Goal: Use online tool/utility: Utilize a website feature to perform a specific function

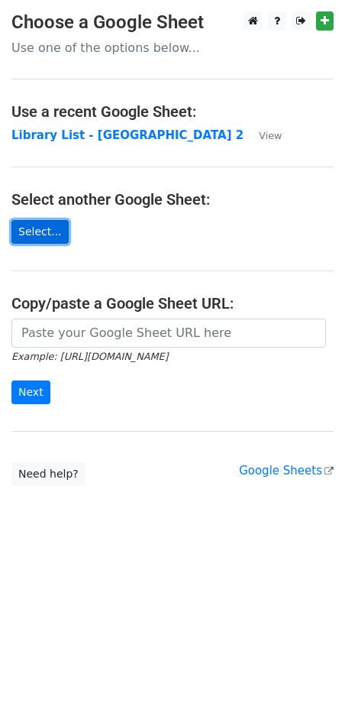
click at [45, 238] on link "Select..." at bounding box center [39, 232] width 57 height 24
click at [59, 44] on p "Use one of the options below..." at bounding box center [172, 48] width 322 height 16
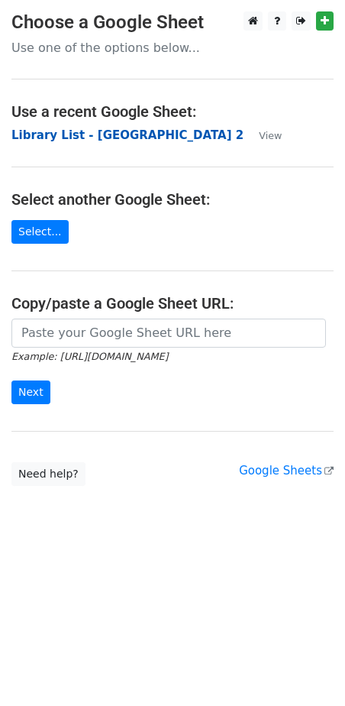
click at [101, 132] on strong "Library List - USA 2" at bounding box center [127, 135] width 232 height 14
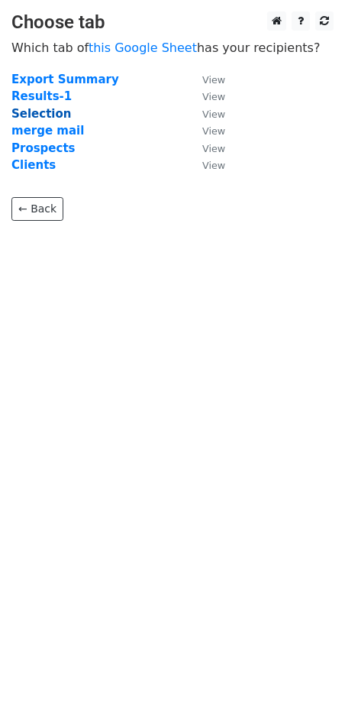
click at [61, 112] on strong "Selection" at bounding box center [41, 114] width 60 height 14
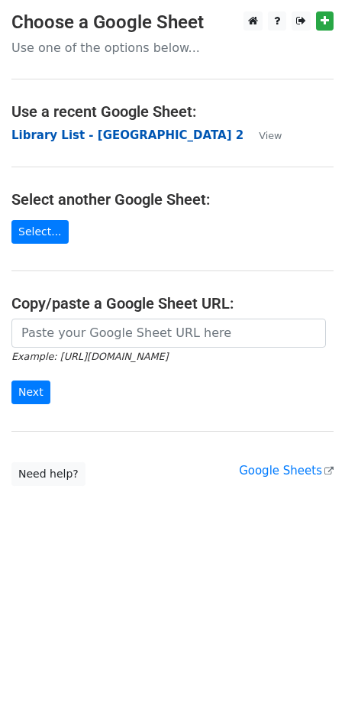
click at [101, 136] on strong "Library List - [GEOGRAPHIC_DATA] 2" at bounding box center [127, 135] width 232 height 14
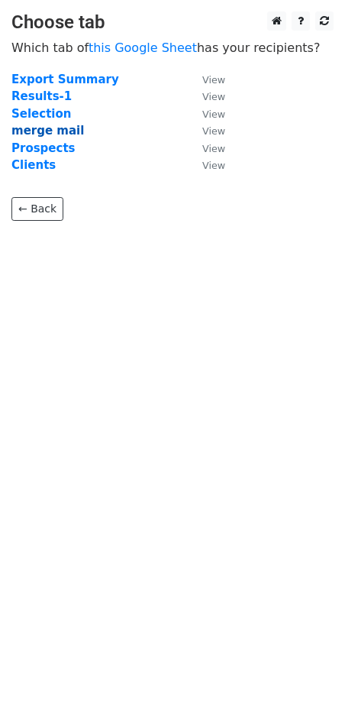
click at [55, 133] on strong "merge mail" at bounding box center [47, 131] width 73 height 14
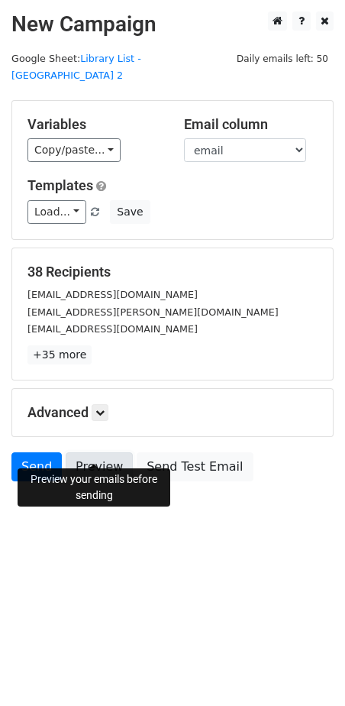
click at [105, 452] on link "Preview" at bounding box center [99, 466] width 67 height 29
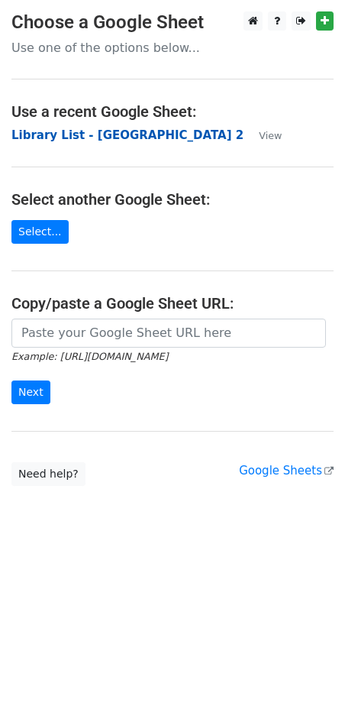
click at [95, 135] on strong "Library List - [GEOGRAPHIC_DATA] 2" at bounding box center [127, 135] width 232 height 14
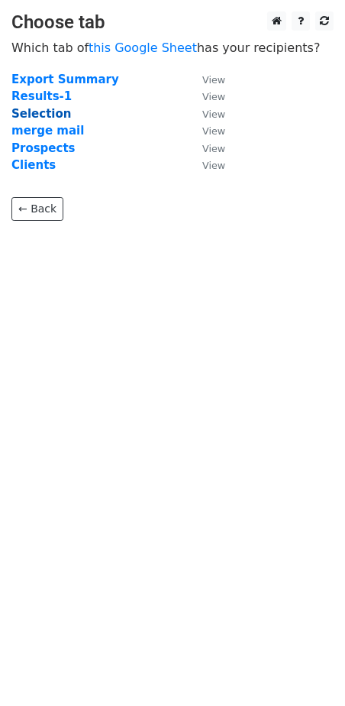
click at [50, 116] on strong "Selection" at bounding box center [41, 114] width 60 height 14
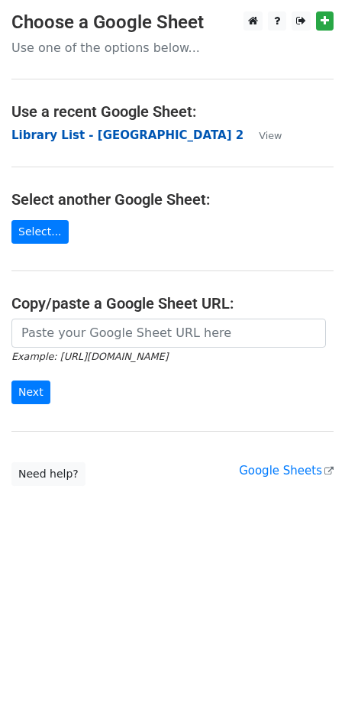
click at [53, 138] on strong "Library List - [GEOGRAPHIC_DATA] 2" at bounding box center [127, 135] width 232 height 14
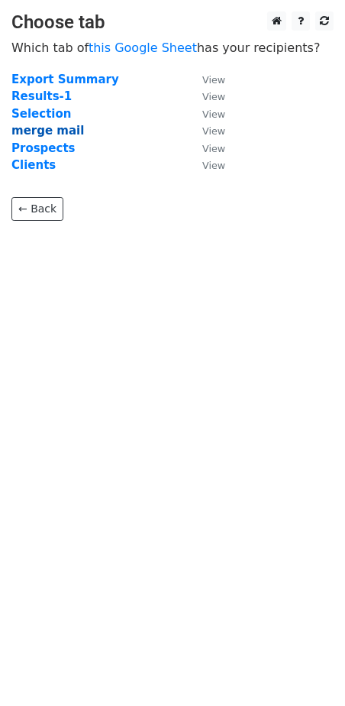
click at [50, 131] on strong "merge mail" at bounding box center [47, 131] width 73 height 14
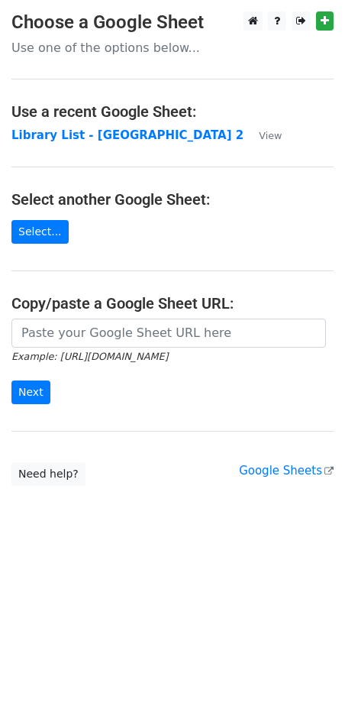
click at [181, 25] on h3 "Choose a Google Sheet" at bounding box center [172, 22] width 322 height 22
click at [44, 137] on strong "Library List - [GEOGRAPHIC_DATA] 2" at bounding box center [127, 135] width 232 height 14
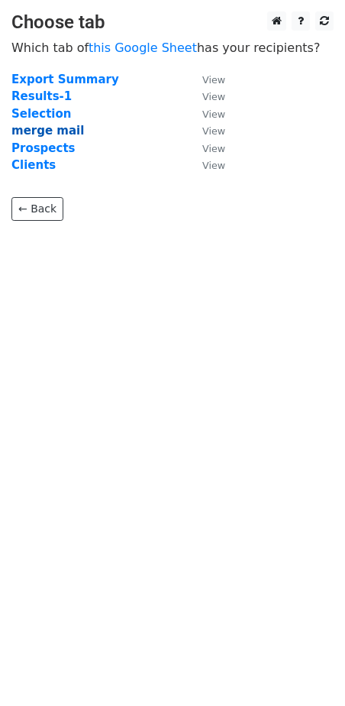
click at [69, 131] on strong "merge mail" at bounding box center [47, 131] width 73 height 14
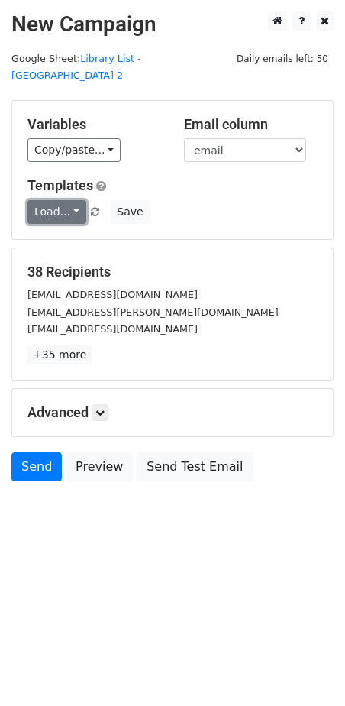
click at [71, 200] on link "Load..." at bounding box center [56, 212] width 59 height 24
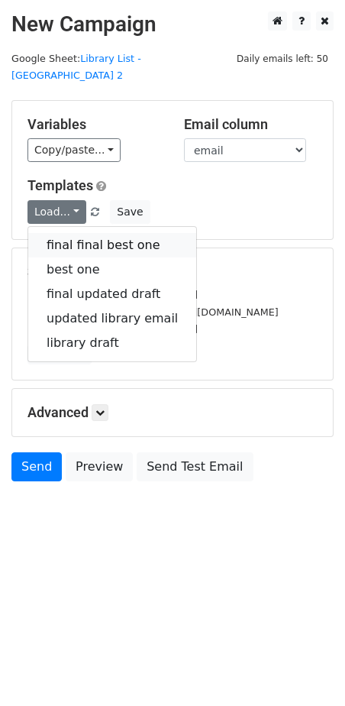
click at [78, 233] on link "final final best one" at bounding box center [112, 245] width 168 height 24
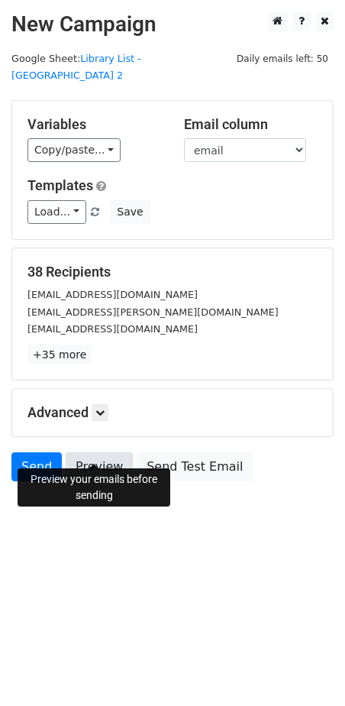
click at [106, 452] on link "Preview" at bounding box center [99, 466] width 67 height 29
click at [102, 452] on link "Preview" at bounding box center [99, 466] width 67 height 29
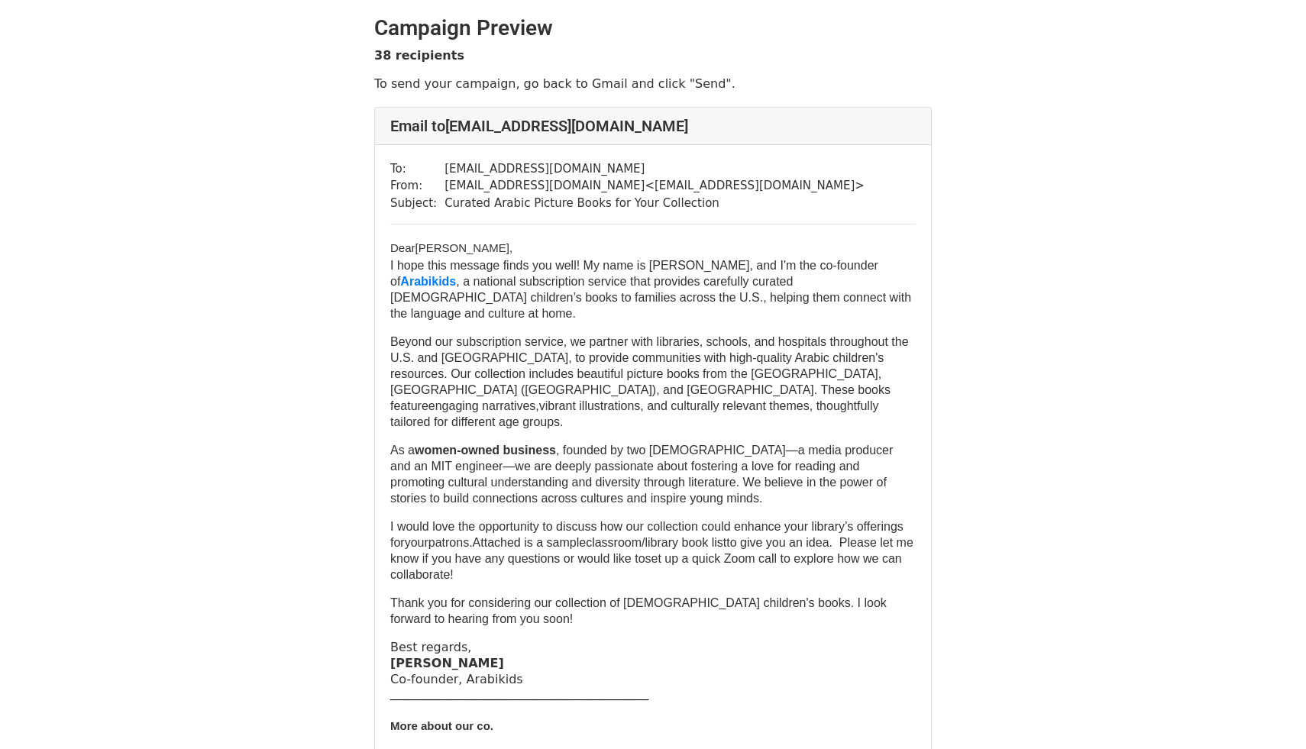
scroll to position [21, 0]
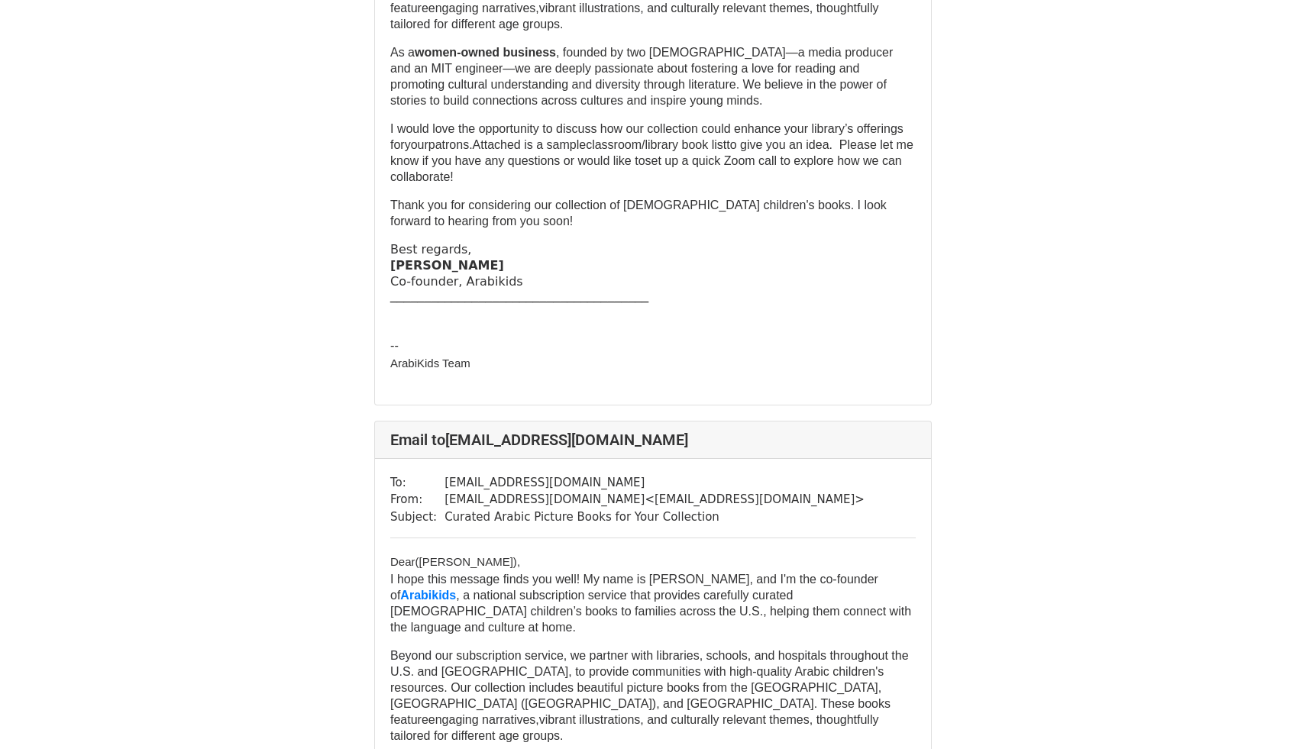
scroll to position [1114, 0]
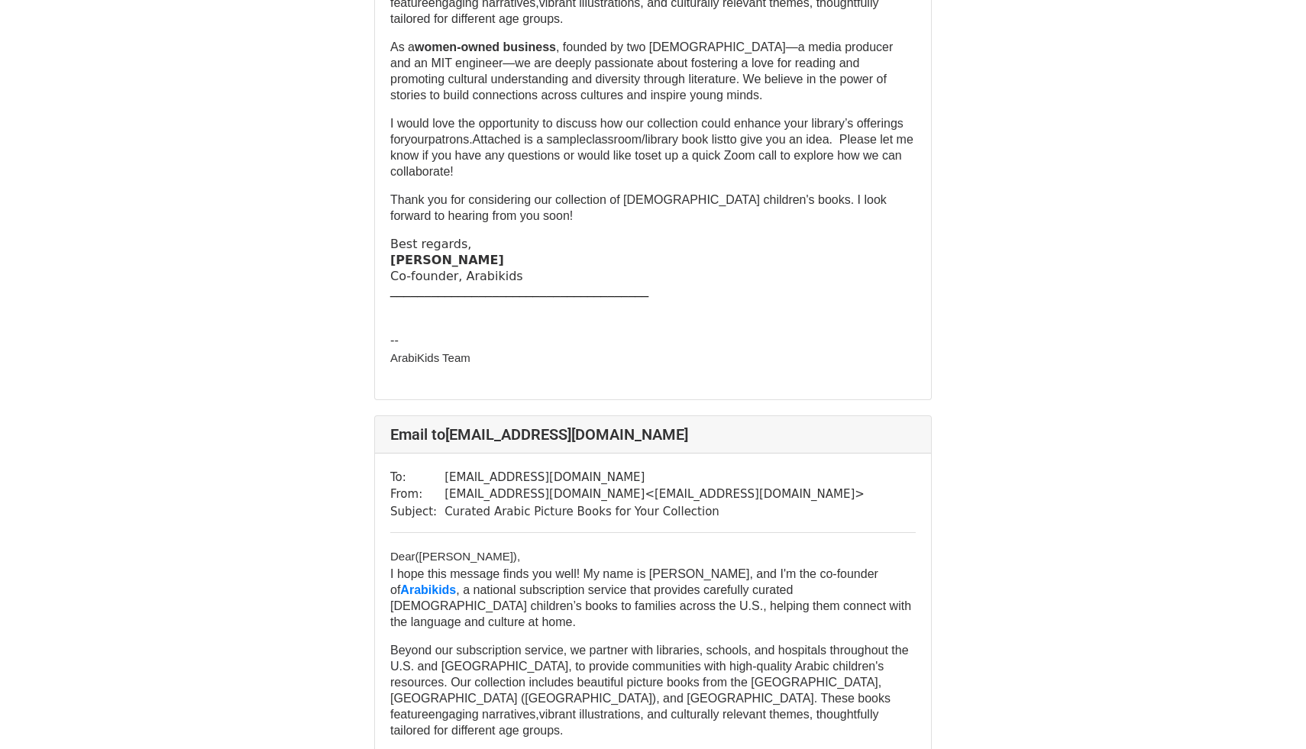
click at [520, 562] on span "Dear ​(Nicole Westbom) ," at bounding box center [455, 556] width 130 height 13
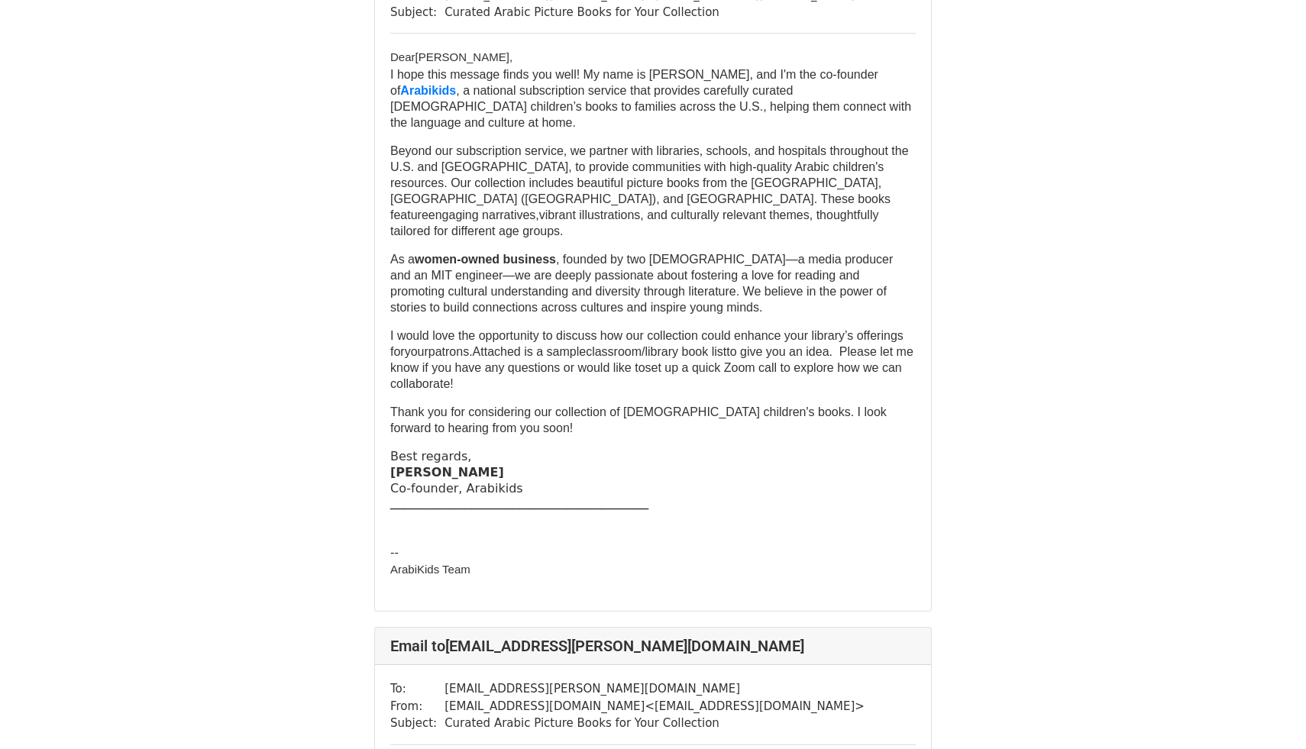
scroll to position [0, 0]
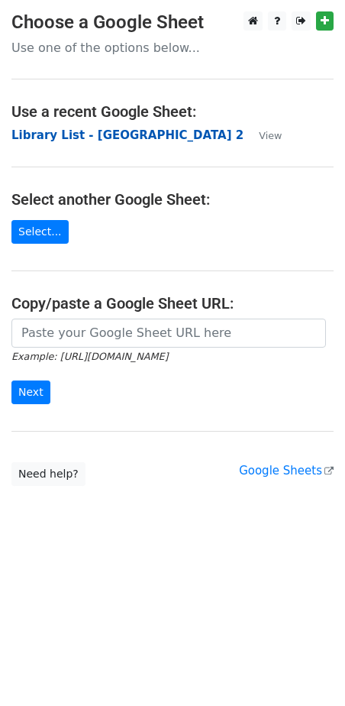
click at [89, 136] on strong "Library List - [GEOGRAPHIC_DATA] 2" at bounding box center [127, 135] width 232 height 14
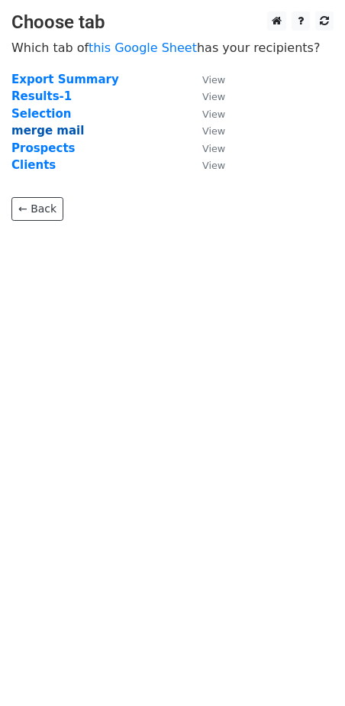
click at [60, 131] on strong "merge mail" at bounding box center [47, 131] width 73 height 14
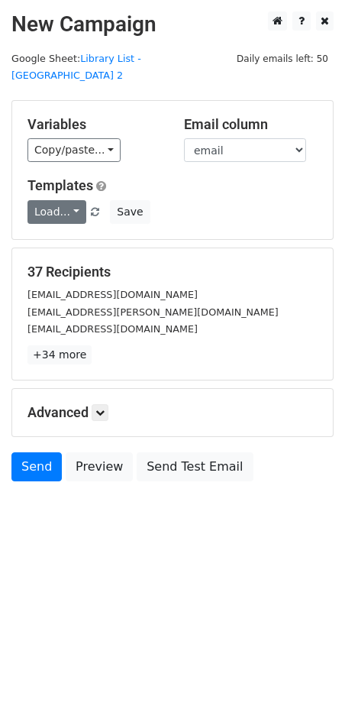
click at [73, 200] on link "Load..." at bounding box center [56, 212] width 59 height 24
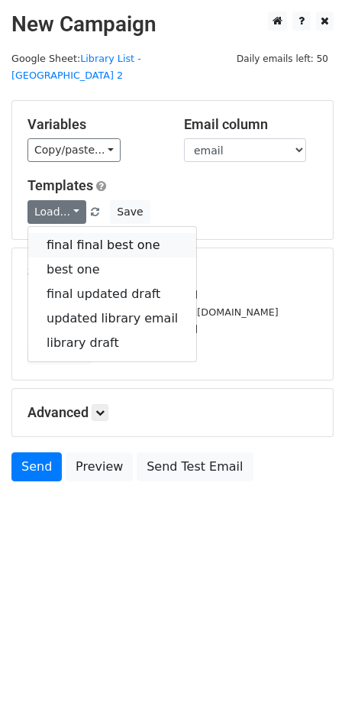
click at [76, 233] on link "final final best one" at bounding box center [112, 245] width 168 height 24
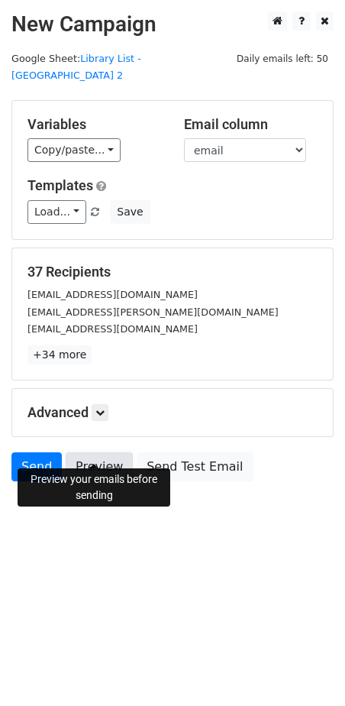
click at [90, 452] on link "Preview" at bounding box center [99, 466] width 67 height 29
click at [102, 453] on link "Preview" at bounding box center [99, 466] width 67 height 29
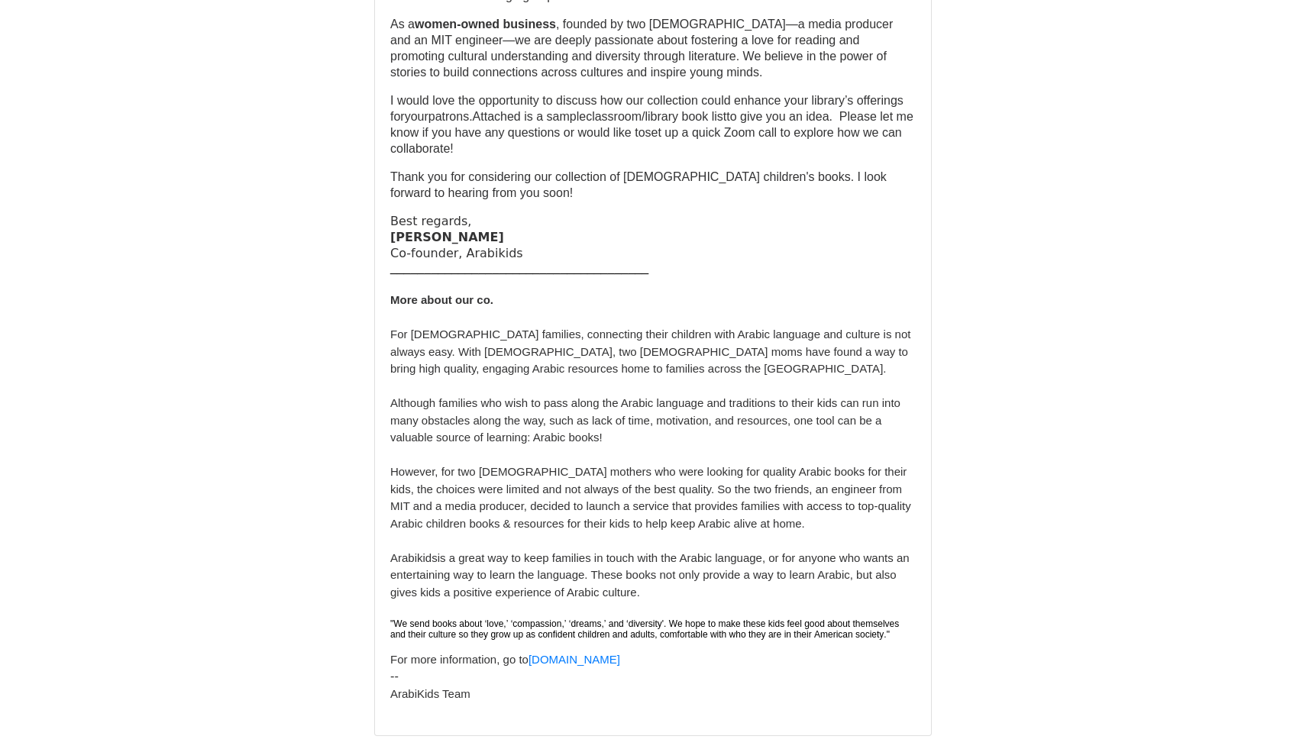
scroll to position [341, 0]
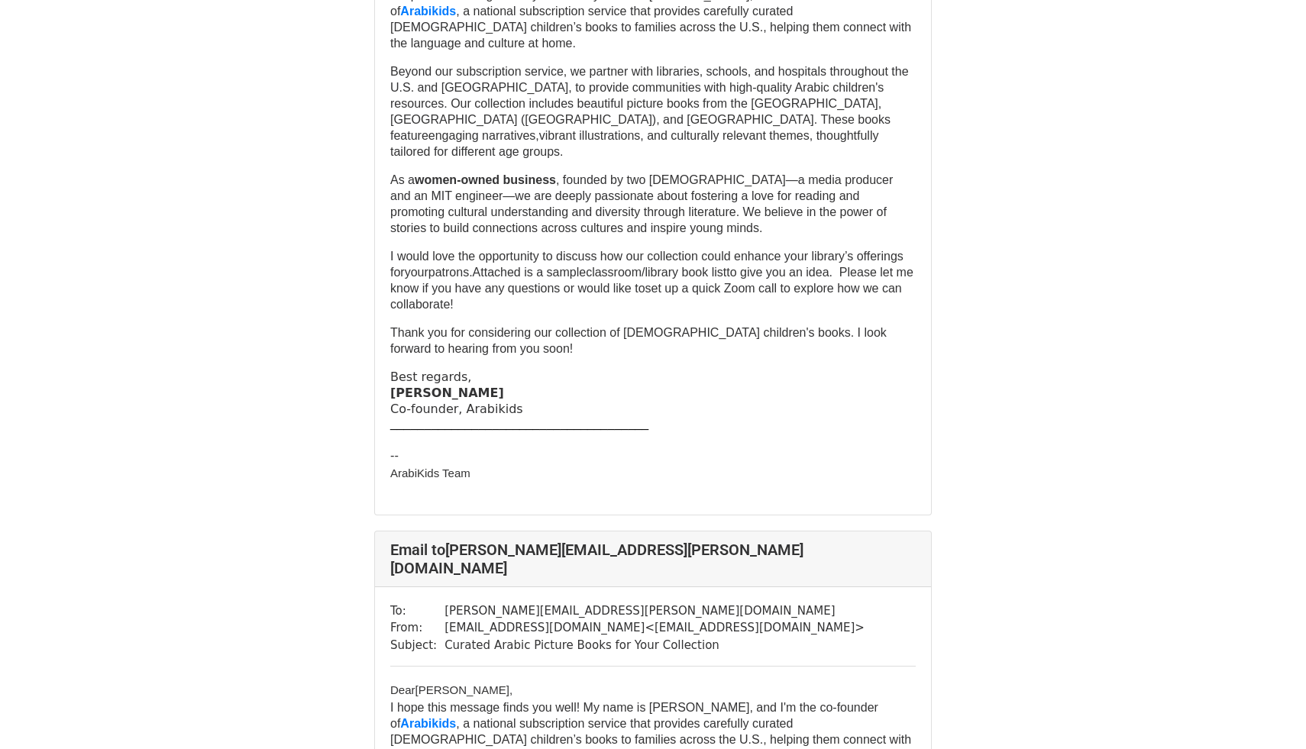
scroll to position [4479, 0]
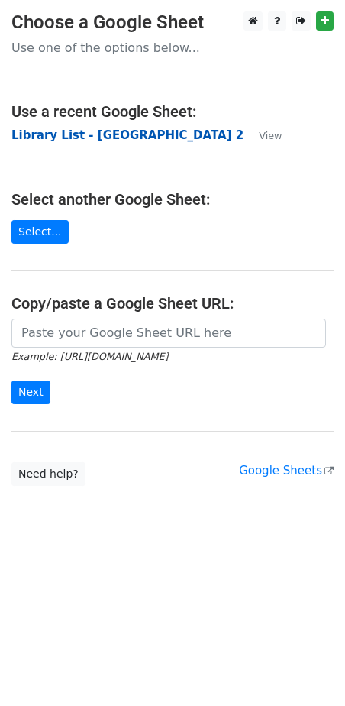
click at [86, 134] on strong "Library List - USA 2" at bounding box center [127, 135] width 232 height 14
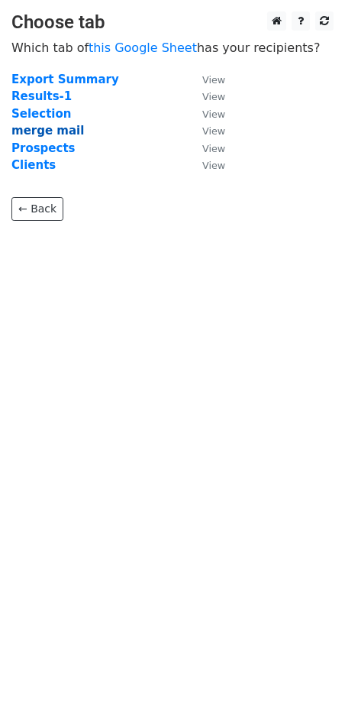
click at [48, 131] on strong "merge mail" at bounding box center [47, 131] width 73 height 14
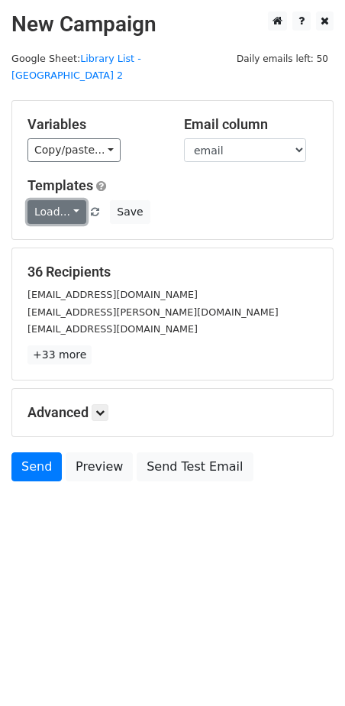
click at [69, 200] on link "Load..." at bounding box center [56, 212] width 59 height 24
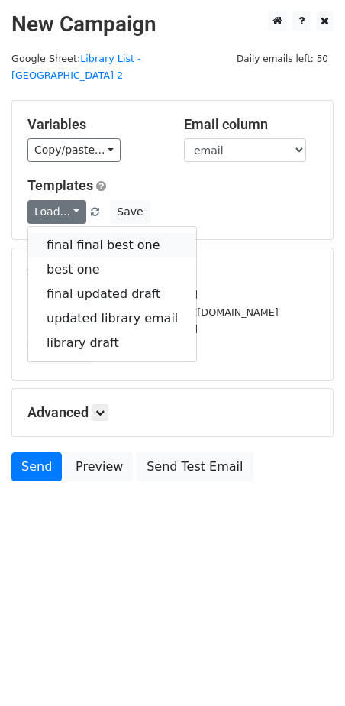
click at [71, 233] on link "final final best one" at bounding box center [112, 245] width 168 height 24
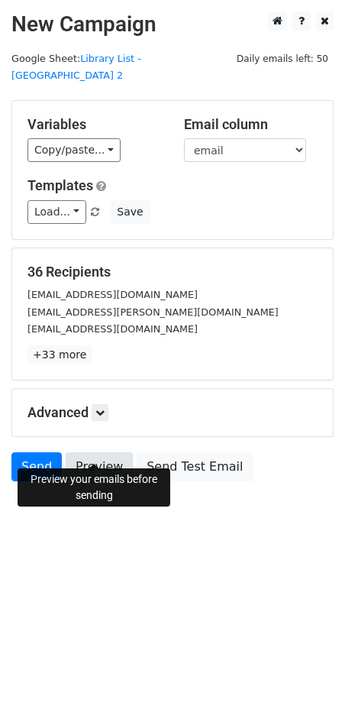
click at [95, 452] on link "Preview" at bounding box center [99, 466] width 67 height 29
click at [102, 452] on link "Preview" at bounding box center [99, 466] width 67 height 29
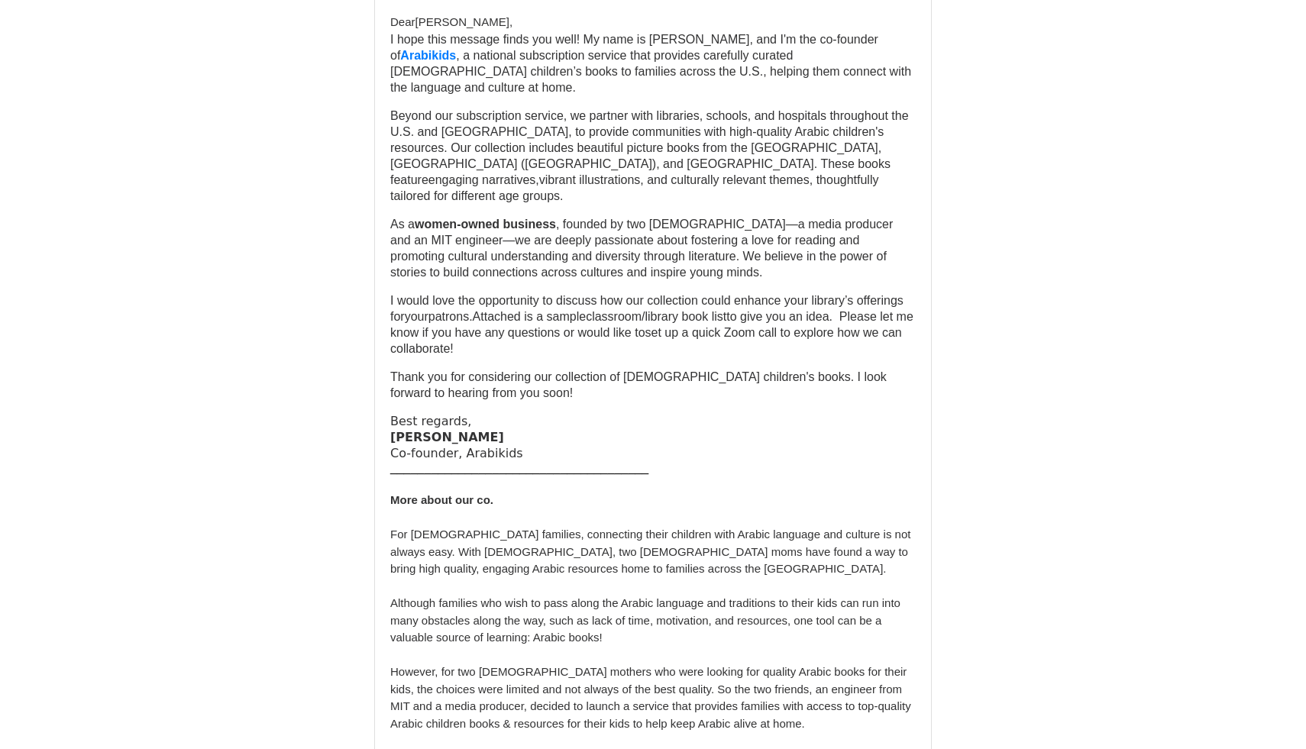
scroll to position [1386, 0]
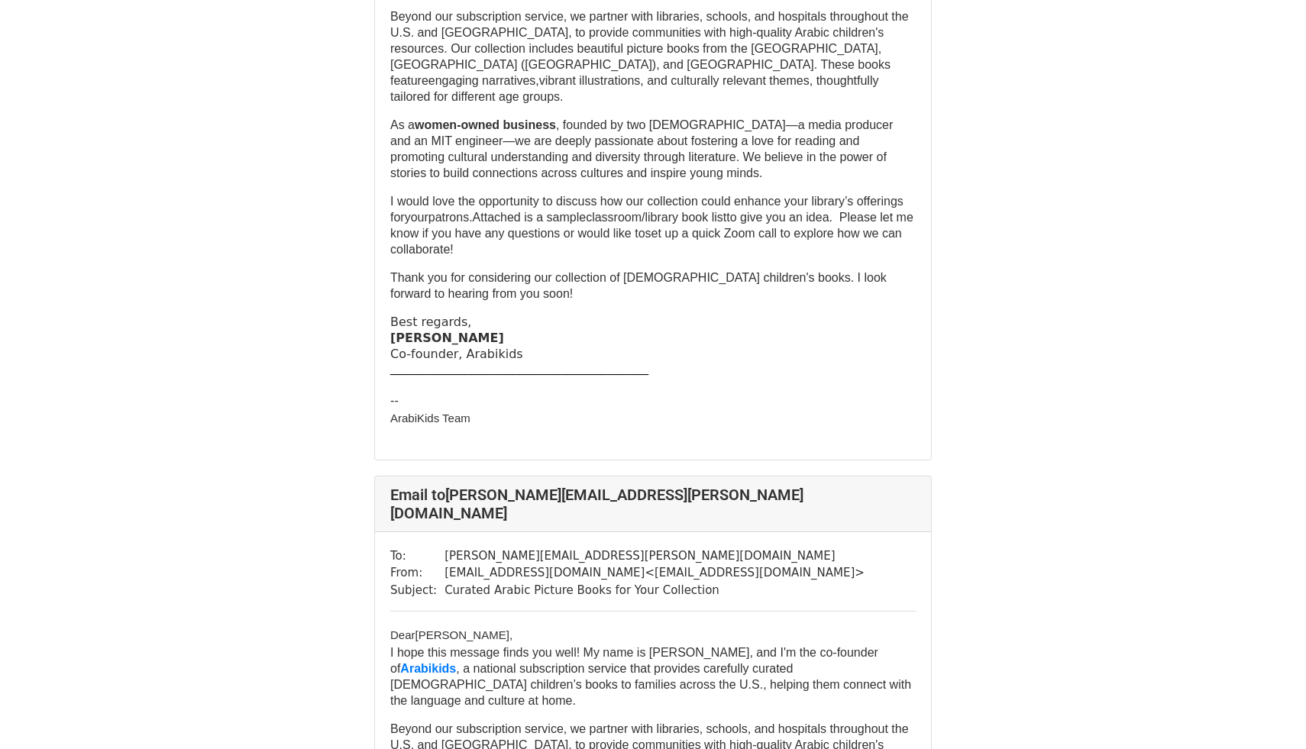
scroll to position [13719, 0]
